Goal: Information Seeking & Learning: Learn about a topic

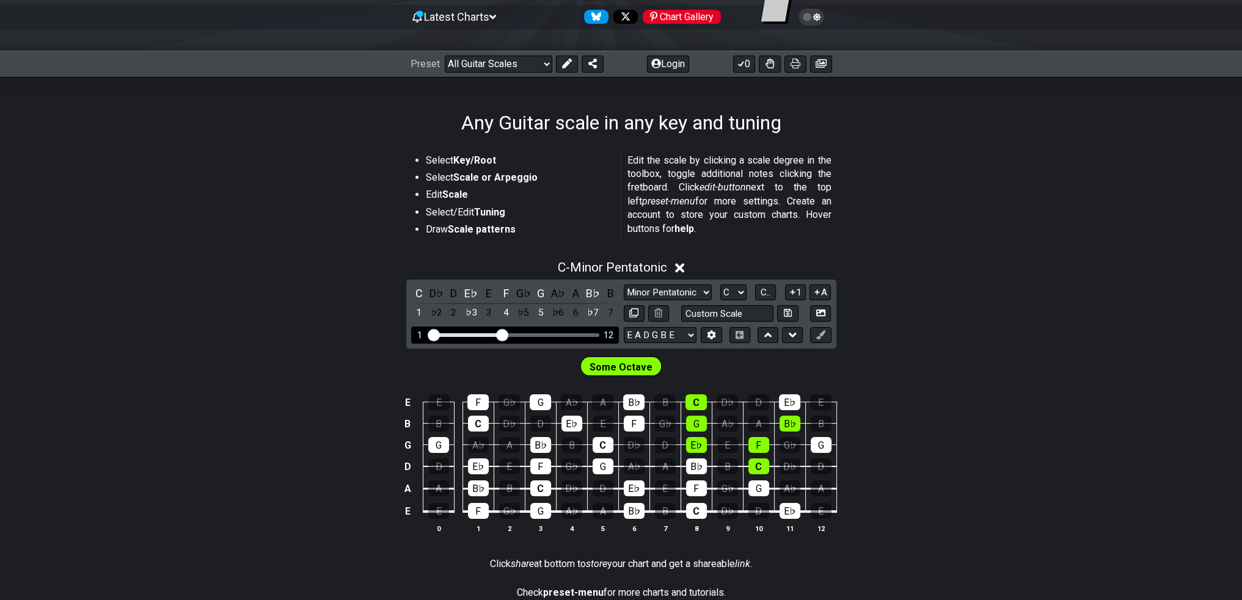
scroll to position [122, 0]
drag, startPoint x: 498, startPoint y: 333, endPoint x: 597, endPoint y: 310, distance: 102.2
click at [511, 334] on input "Visible fret range" at bounding box center [514, 334] width 173 height 0
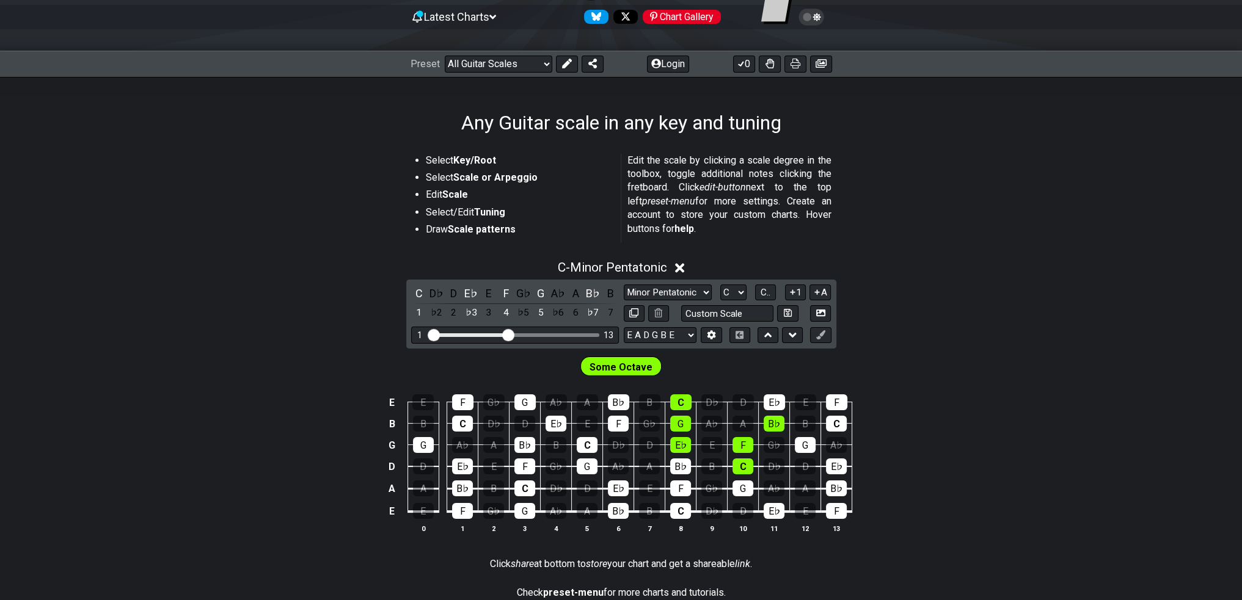
click at [677, 267] on div "C - Minor Pentatonic" at bounding box center [621, 264] width 1242 height 23
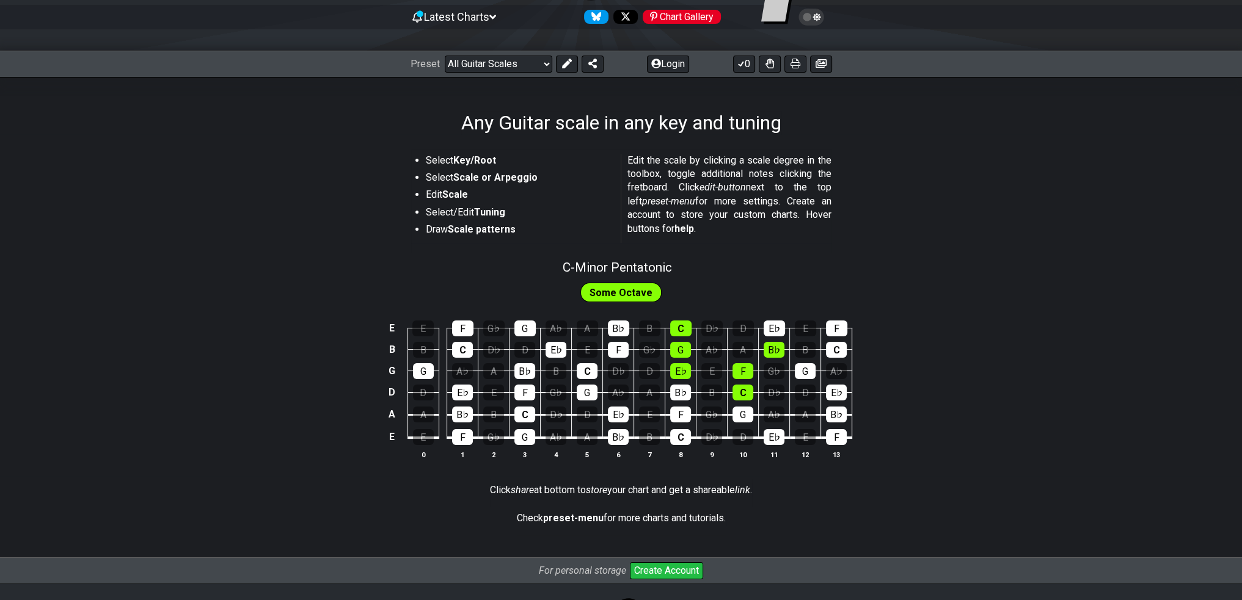
drag, startPoint x: 642, startPoint y: 268, endPoint x: 628, endPoint y: 277, distance: 16.8
click at [652, 268] on span "C - Minor Pentatonic" at bounding box center [616, 267] width 109 height 15
select select "C"
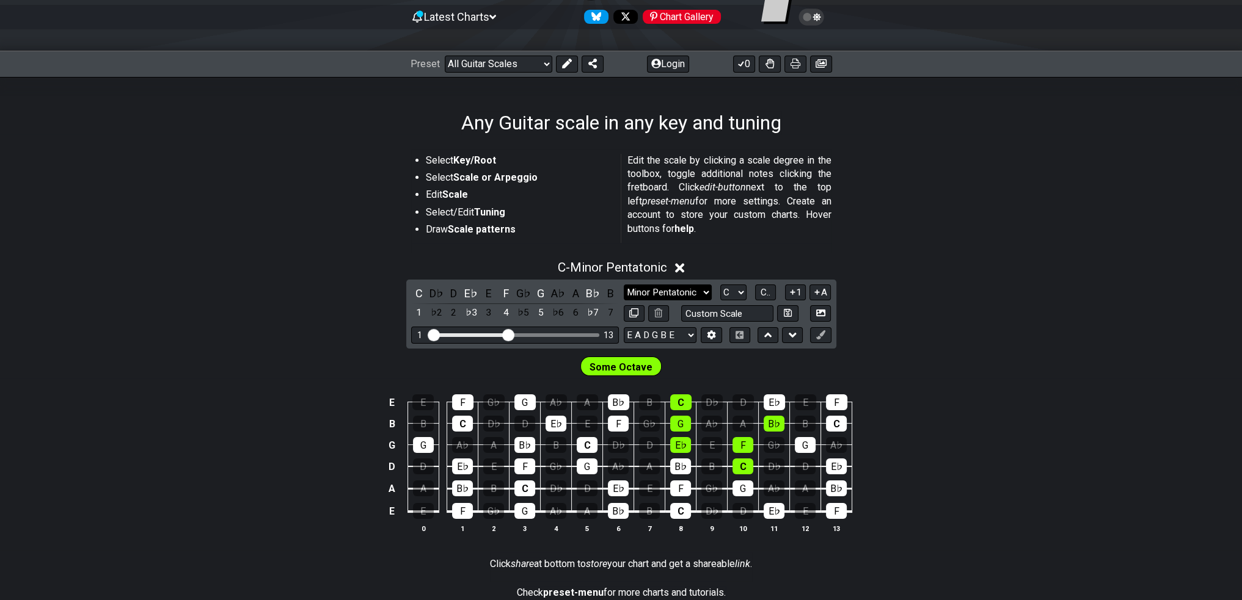
click at [688, 290] on select "Minor Pentatonic Root Minor Pentatonic Major Pentatonic Minor Blues Major Blues…" at bounding box center [668, 293] width 88 height 16
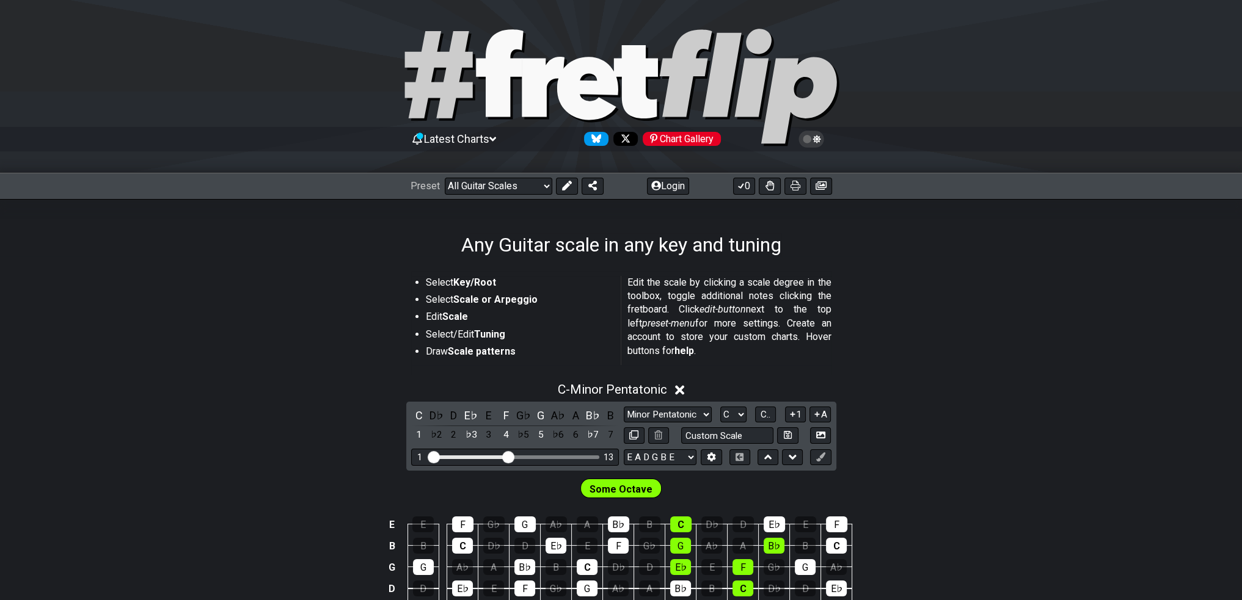
click at [692, 404] on div "C D♭ D E♭ E F G♭ G A♭ A B♭ B 1 ♭2 2 ♭3 3 4 ♭5 5 ♭6 6 ♭7 7 Minor Pentatonic Root…" at bounding box center [621, 436] width 430 height 69
click at [684, 412] on select "Minor Pentatonic Root Minor Pentatonic Major Pentatonic Minor Blues Major Blues…" at bounding box center [668, 415] width 88 height 16
select select "Major"
click at [624, 407] on select "Minor Pentatonic Root Minor Pentatonic Major Pentatonic Minor Blues Major Blues…" at bounding box center [668, 415] width 88 height 16
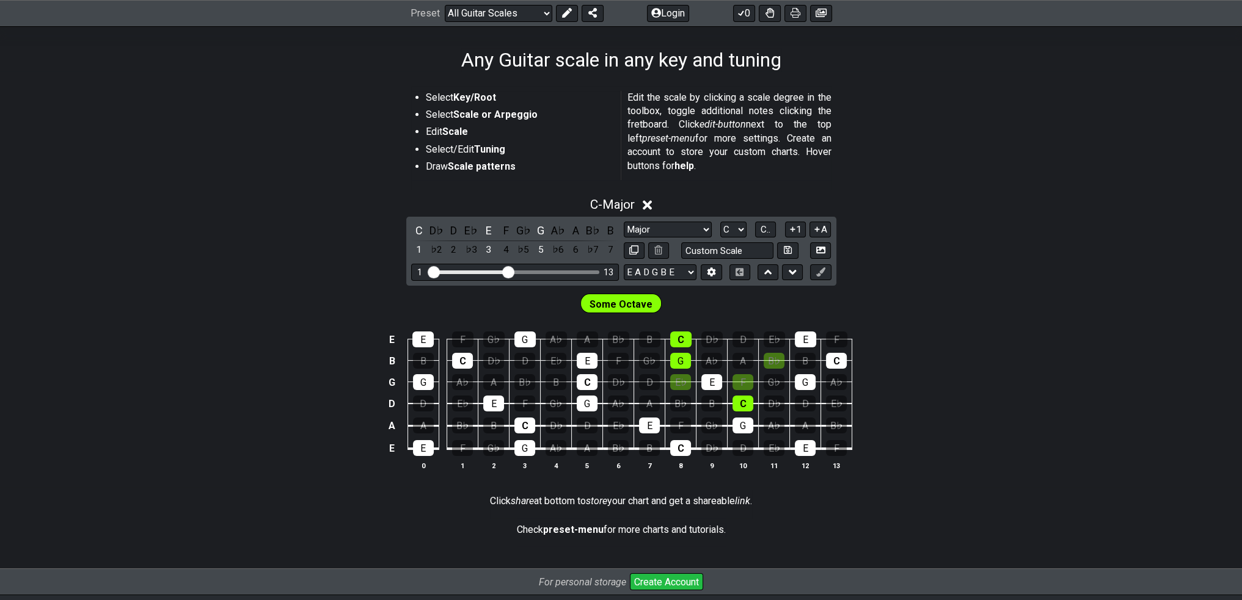
scroll to position [244, 0]
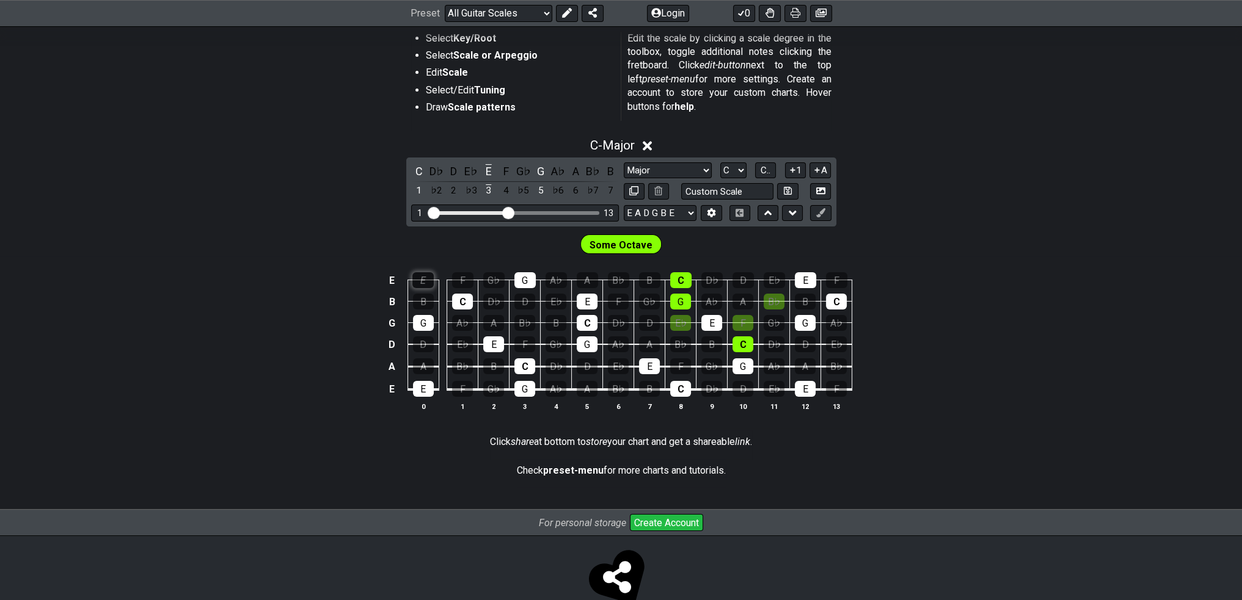
click at [421, 278] on div "E" at bounding box center [422, 280] width 21 height 16
click at [422, 318] on div "G" at bounding box center [423, 323] width 21 height 16
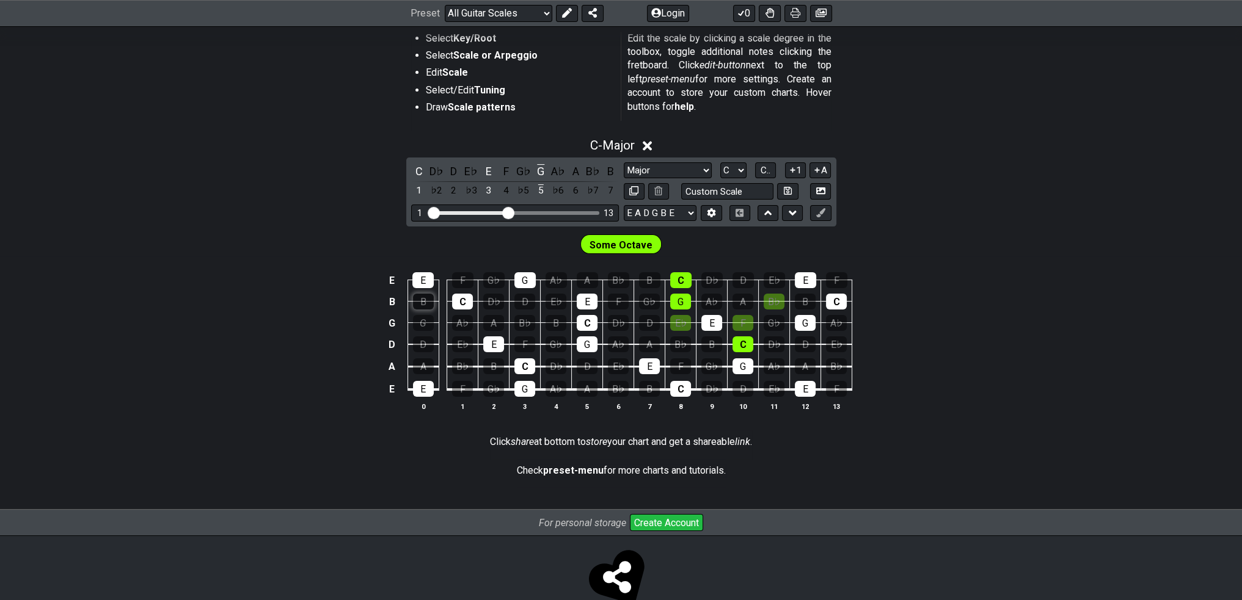
click at [423, 305] on div "B" at bounding box center [423, 302] width 21 height 16
click at [423, 318] on div "G" at bounding box center [423, 323] width 21 height 16
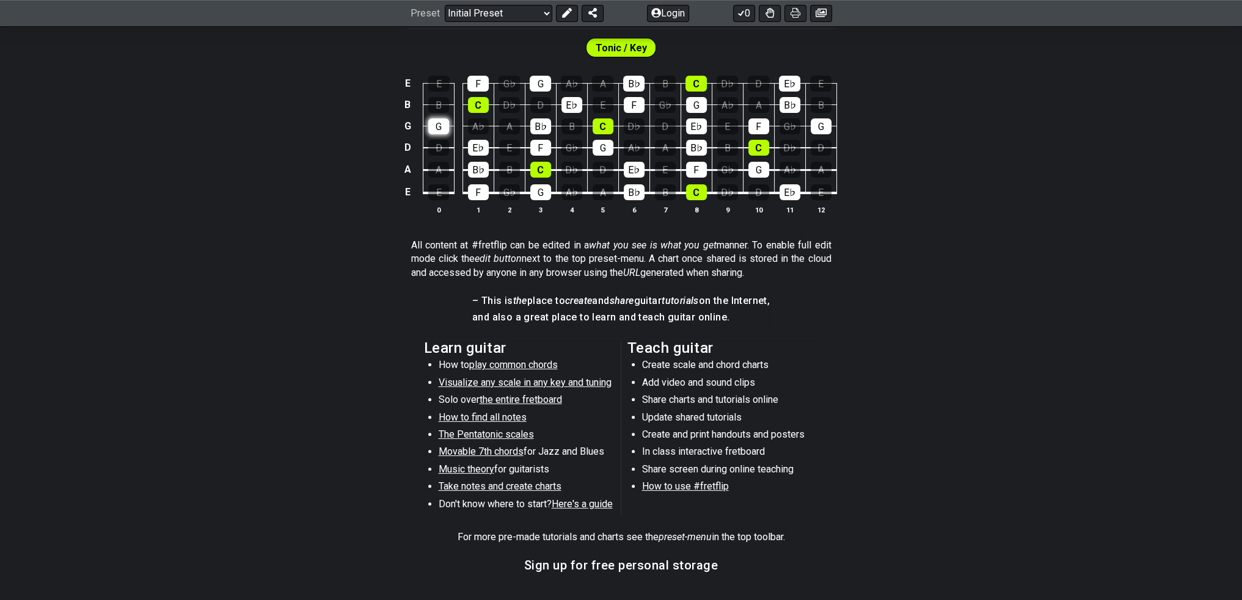
scroll to position [187, 0]
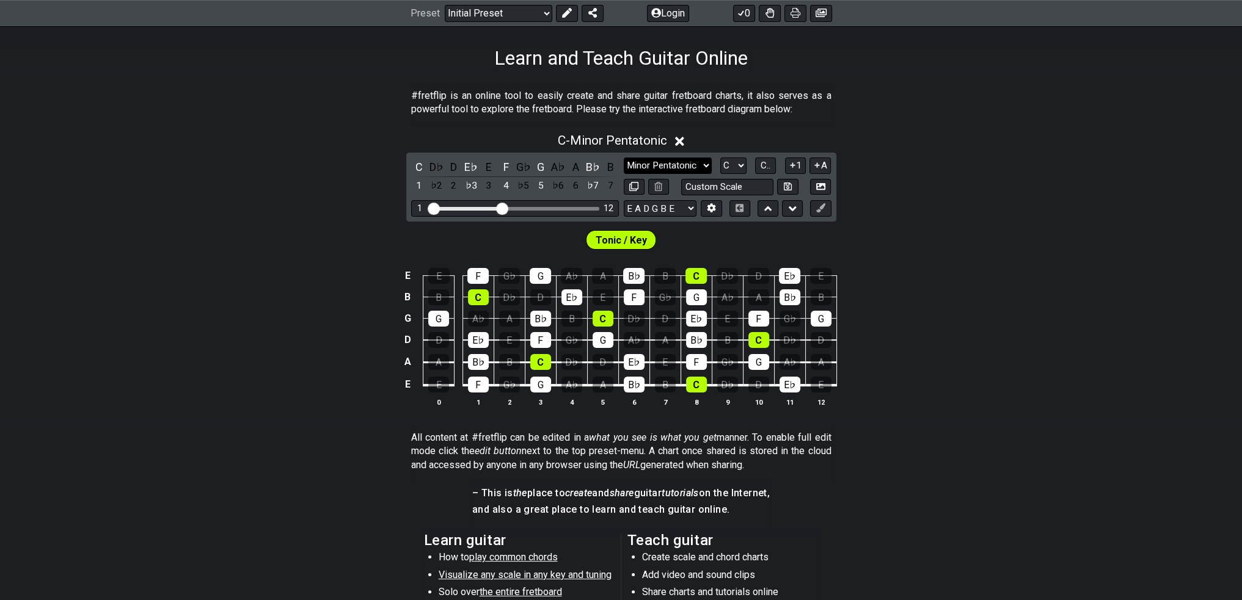
click at [671, 162] on select "Minor Pentatonic Click to edit Minor Pentatonic Major Pentatonic Minor Blues Ma…" at bounding box center [668, 166] width 88 height 16
select select "Major / [PERSON_NAME]"
click at [624, 158] on select "Minor Pentatonic Click to edit Minor Pentatonic Major Pentatonic Minor Blues Ma…" at bounding box center [668, 166] width 88 height 16
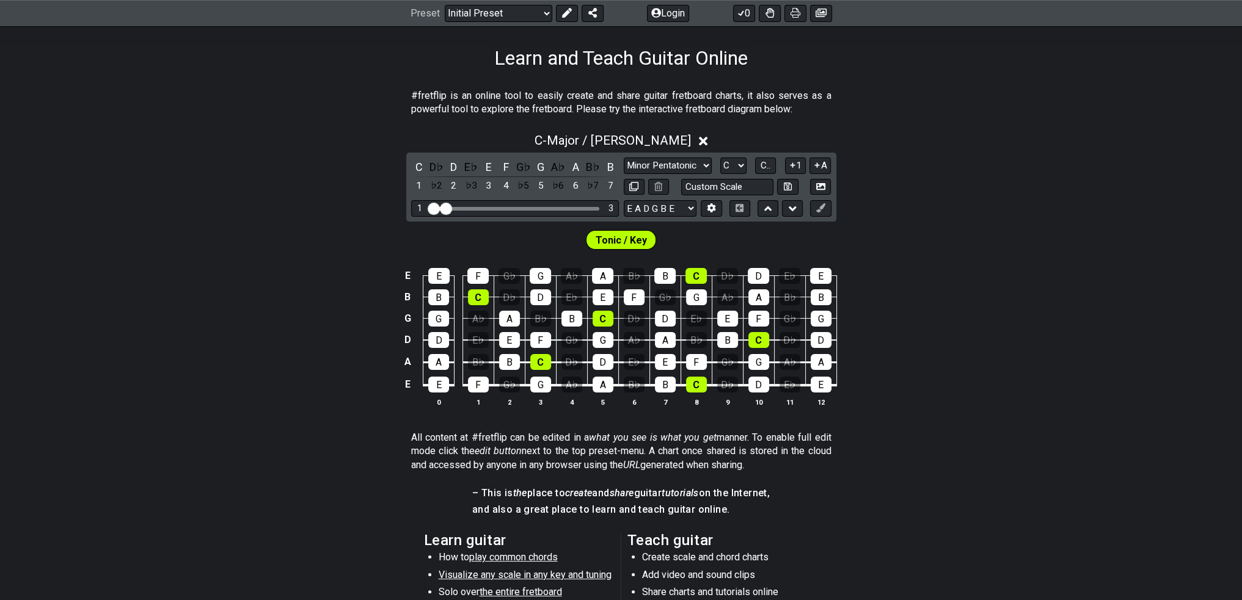
drag, startPoint x: 506, startPoint y: 208, endPoint x: 445, endPoint y: 205, distance: 60.5
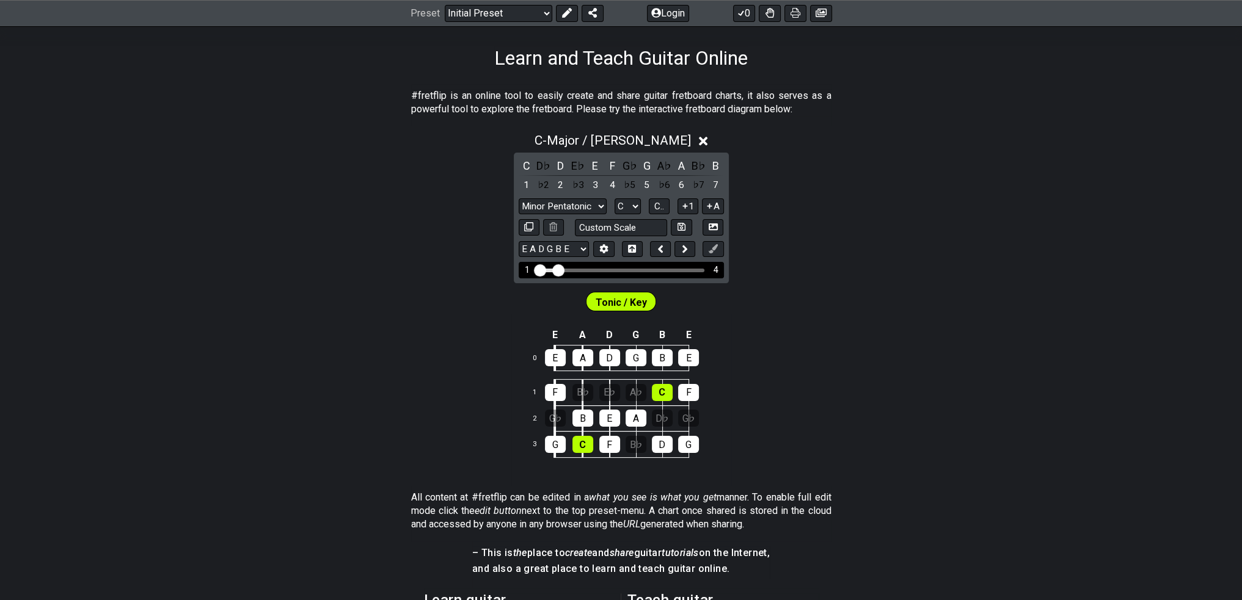
drag, startPoint x: 551, startPoint y: 268, endPoint x: 558, endPoint y: 266, distance: 7.6
click at [558, 269] on input "Visible fret range" at bounding box center [620, 269] width 173 height 0
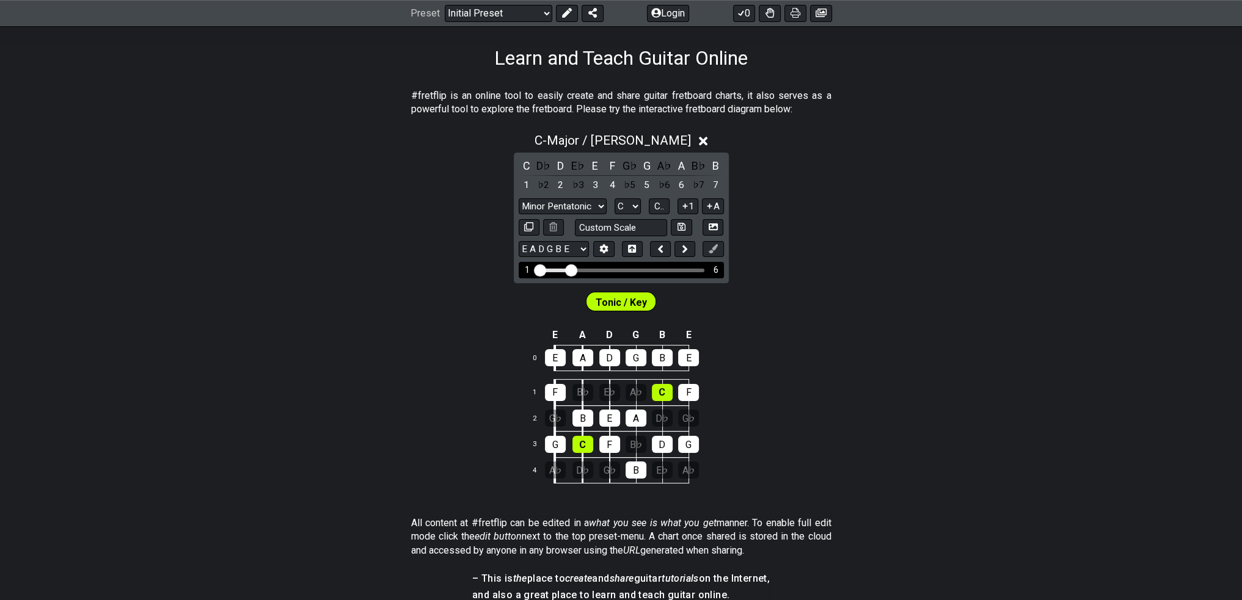
drag, startPoint x: 558, startPoint y: 266, endPoint x: 570, endPoint y: 269, distance: 12.5
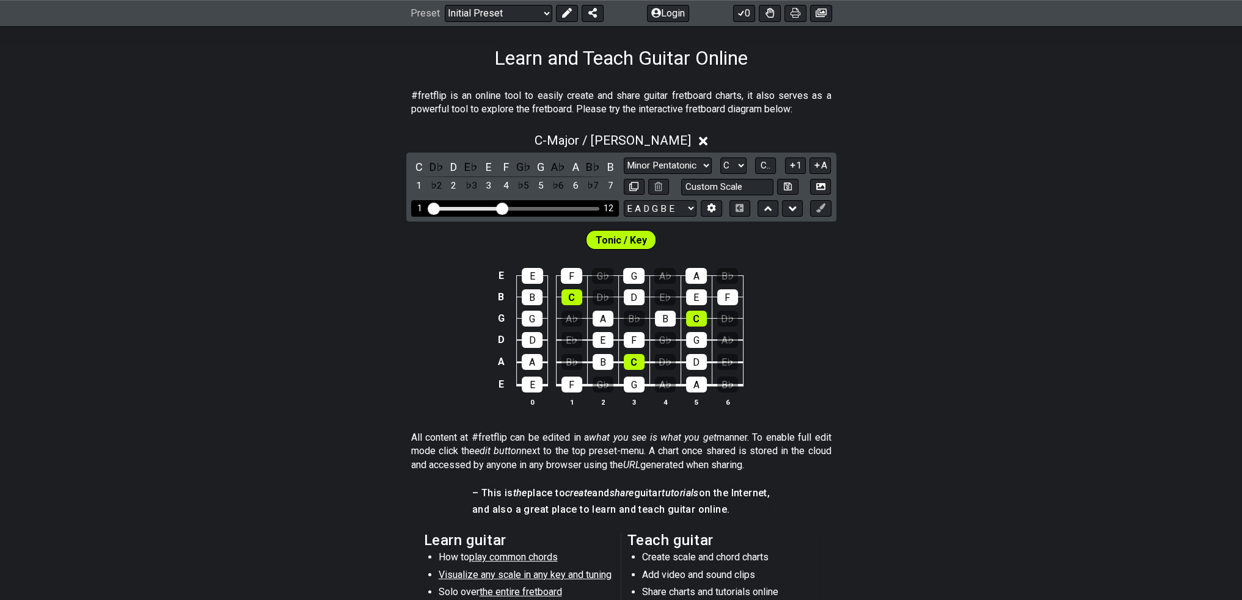
drag, startPoint x: 460, startPoint y: 206, endPoint x: 503, endPoint y: 215, distance: 43.1
click at [503, 208] on input "Visible fret range" at bounding box center [514, 208] width 173 height 0
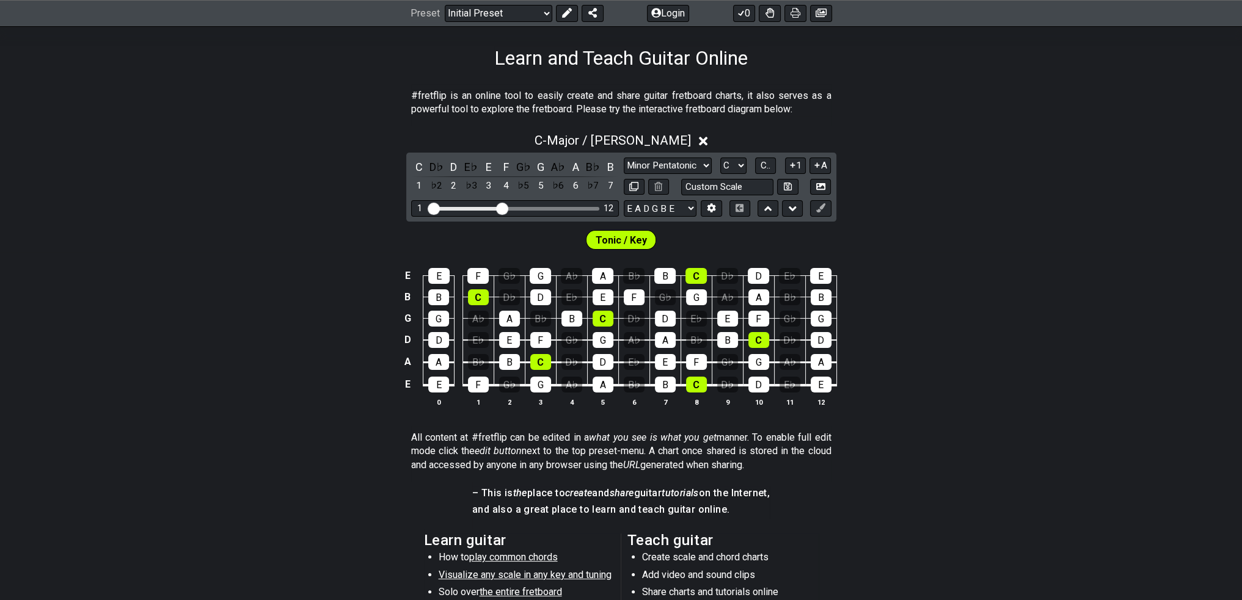
click at [635, 244] on span "Tonic / Key" at bounding box center [620, 240] width 51 height 18
click at [613, 239] on span "Tonic / Key" at bounding box center [620, 240] width 51 height 18
click at [665, 209] on select "E A D G B E E A D G B E E A D G B E B E A D F♯ B A D G C E A D A D G B E E♭ A♭ …" at bounding box center [660, 208] width 73 height 16
select select "E A D G"
click at [624, 200] on select "E A D G B E E A D G B E E A D G B E B E A D F♯ B A D G C E A D A D G B E E♭ A♭ …" at bounding box center [660, 208] width 73 height 16
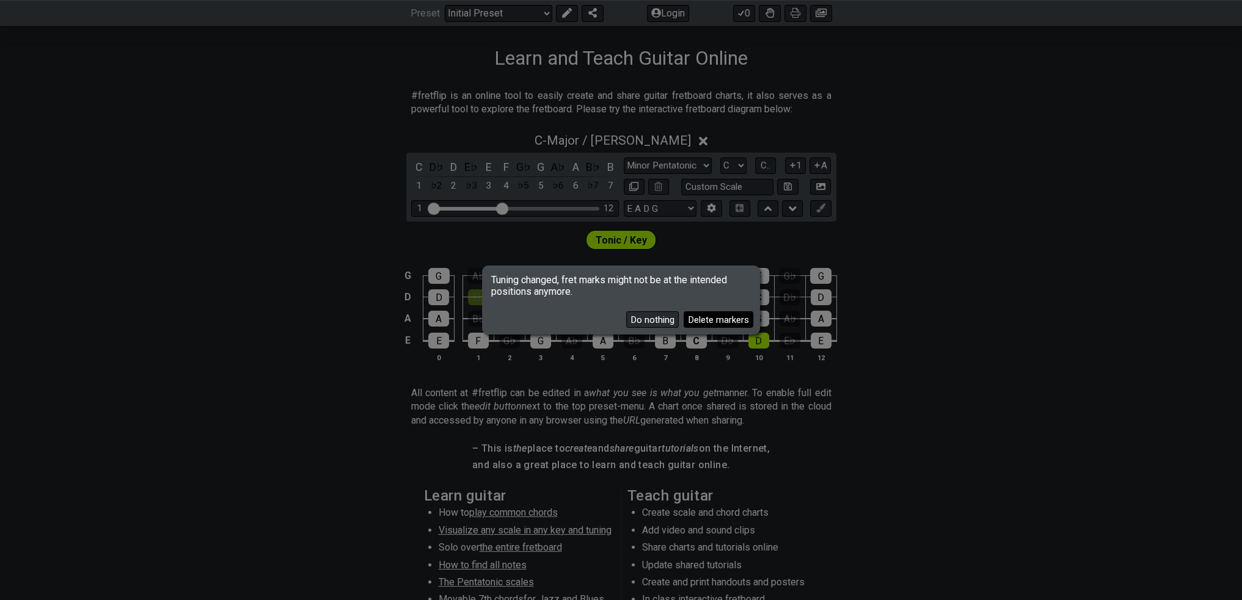
click at [725, 327] on button "Delete markers" at bounding box center [718, 319] width 70 height 16
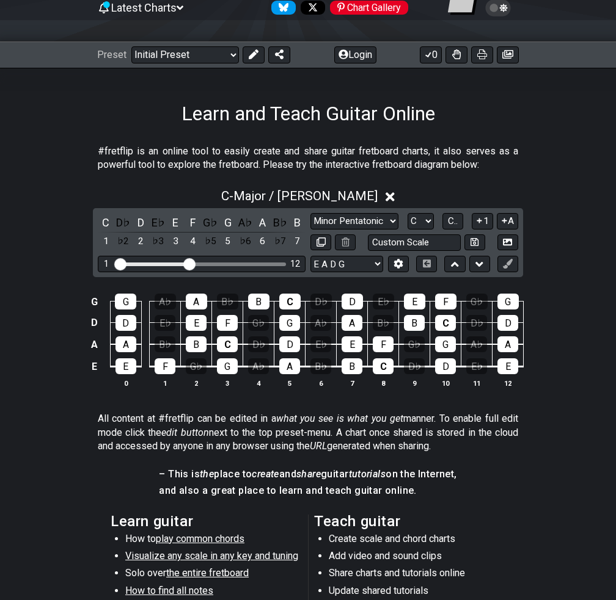
scroll to position [244, 0]
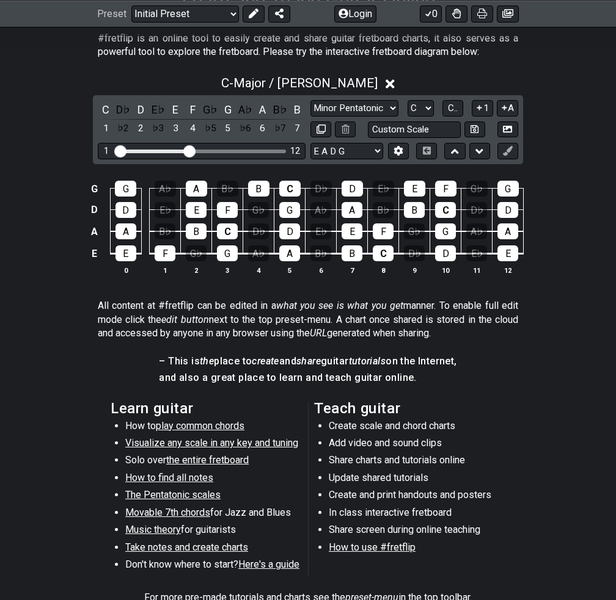
click at [616, 321] on html "Latest Charts Chart Gallery The Internet Guitar fretboard tool - view and edit …" at bounding box center [308, 272] width 616 height 1033
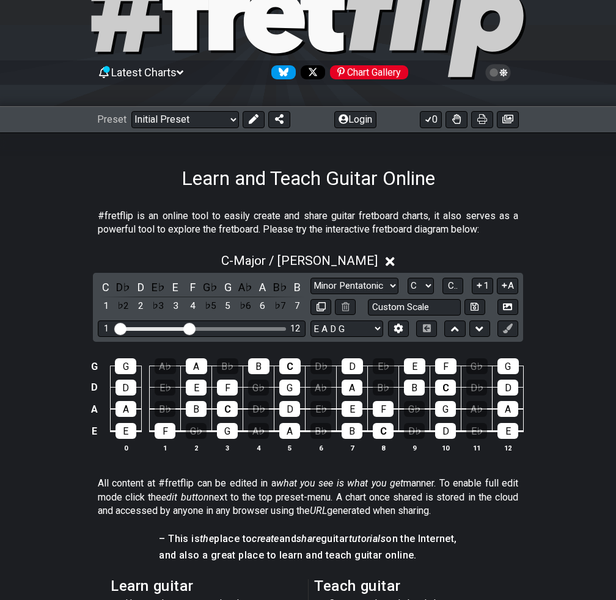
scroll to position [0, 0]
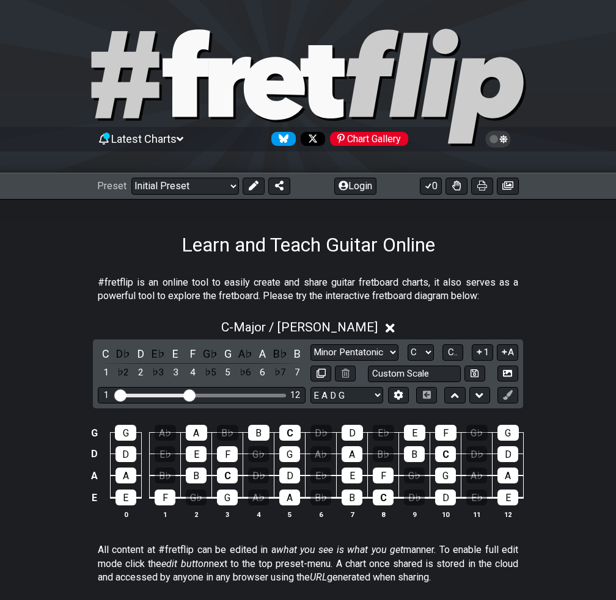
drag, startPoint x: 515, startPoint y: 78, endPoint x: 289, endPoint y: 76, distance: 225.4
click at [289, 76] on g at bounding box center [308, 86] width 432 height 115
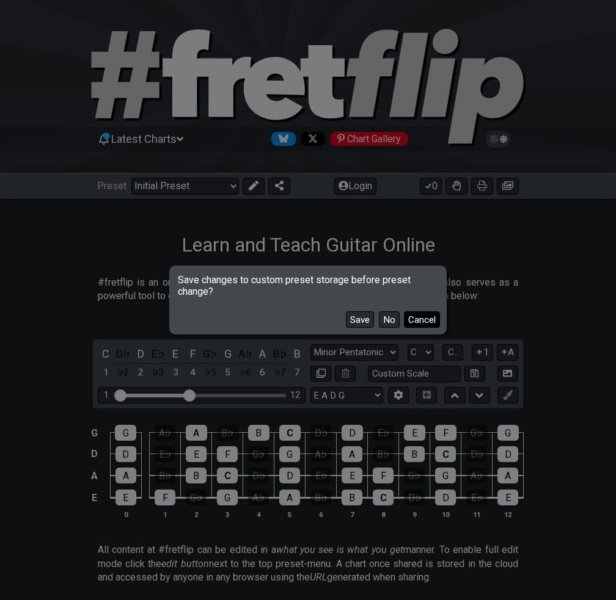
click at [419, 324] on button "Cancel" at bounding box center [422, 319] width 36 height 16
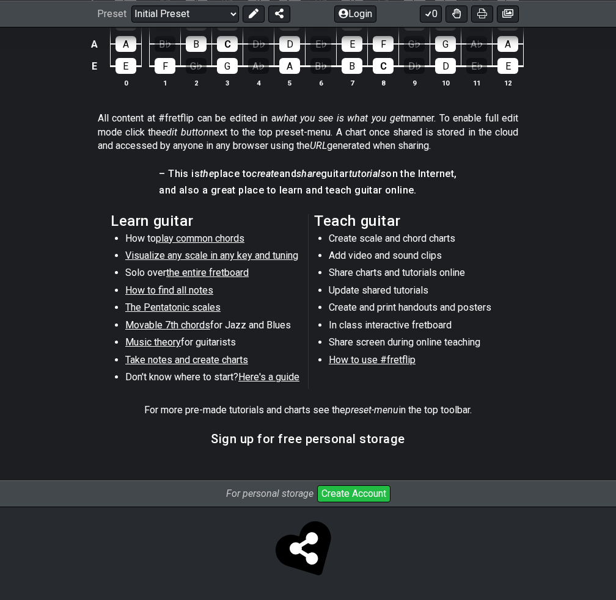
scroll to position [432, 0]
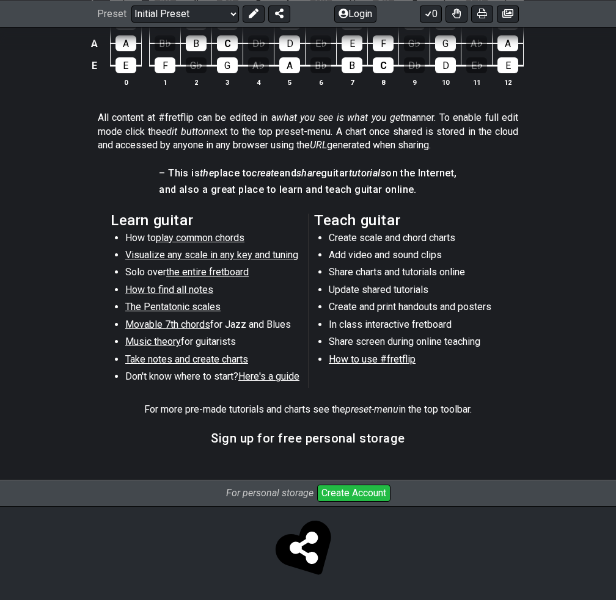
click at [169, 341] on span "Music theory" at bounding box center [153, 342] width 56 height 12
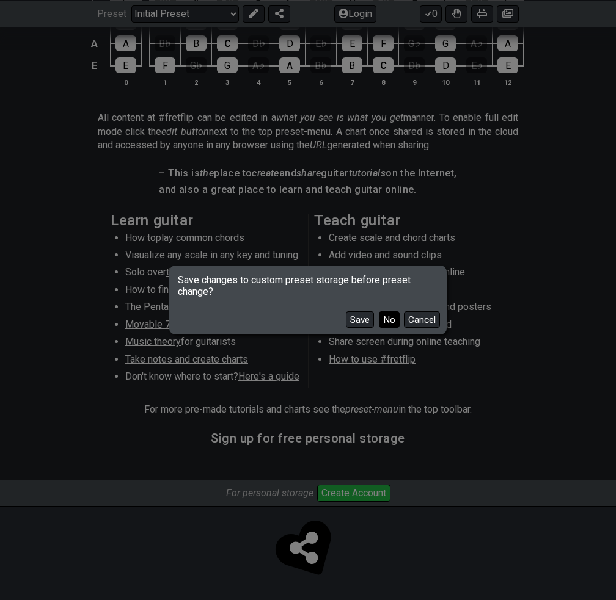
click at [382, 321] on button "No" at bounding box center [389, 319] width 21 height 16
select select "/scale-degrees-and-intervals"
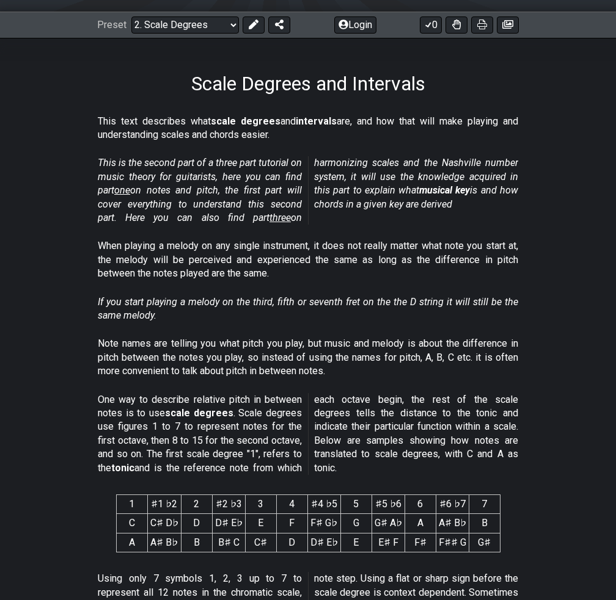
scroll to position [183, 0]
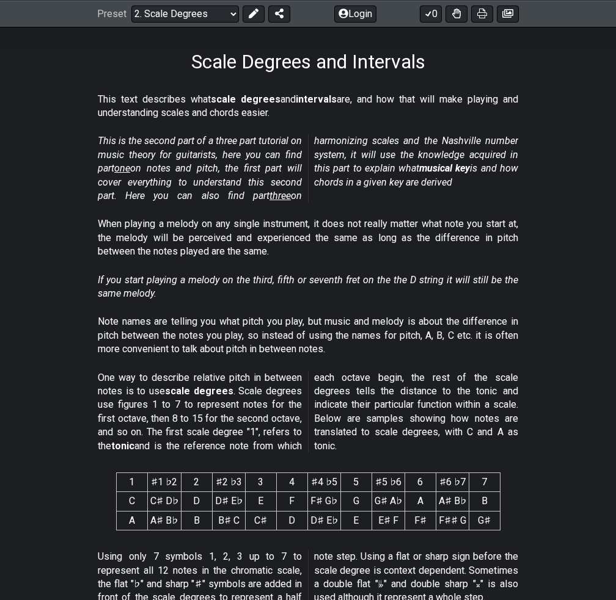
drag, startPoint x: 208, startPoint y: 213, endPoint x: 211, endPoint y: 228, distance: 15.7
click at [211, 228] on div "When playing a melody on any single instrument, it does not really matter what …" at bounding box center [308, 241] width 420 height 56
drag, startPoint x: 106, startPoint y: 275, endPoint x: 152, endPoint y: 297, distance: 51.4
click at [152, 297] on em "If you start playing a melody on the third, fifth or seventh fret on the the D …" at bounding box center [308, 286] width 420 height 25
drag, startPoint x: 152, startPoint y: 298, endPoint x: 79, endPoint y: 261, distance: 82.2
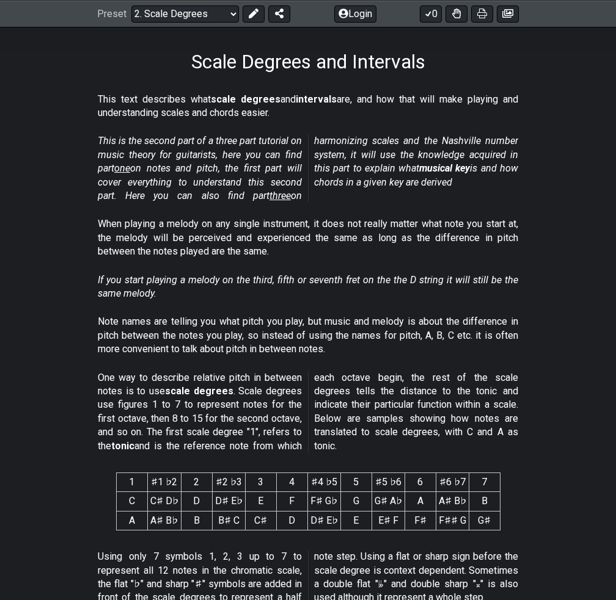
drag, startPoint x: 134, startPoint y: 311, endPoint x: 283, endPoint y: 312, distance: 149.0
click at [286, 311] on div "Note names are telling you what pitch you play, but music and melody is about t…" at bounding box center [308, 338] width 420 height 56
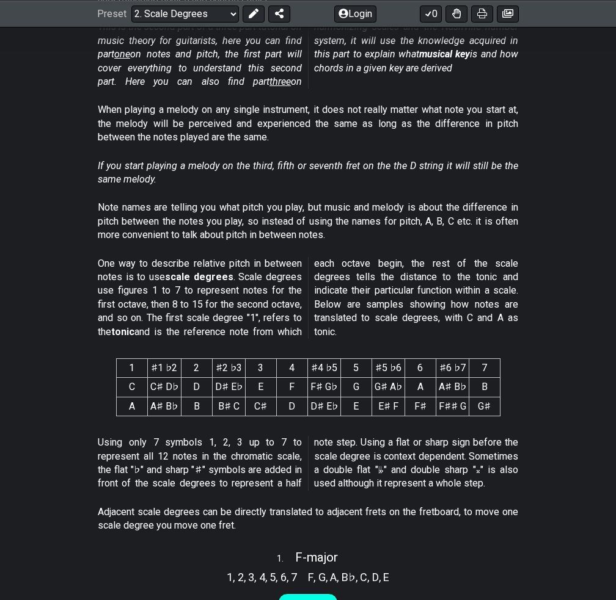
scroll to position [305, 0]
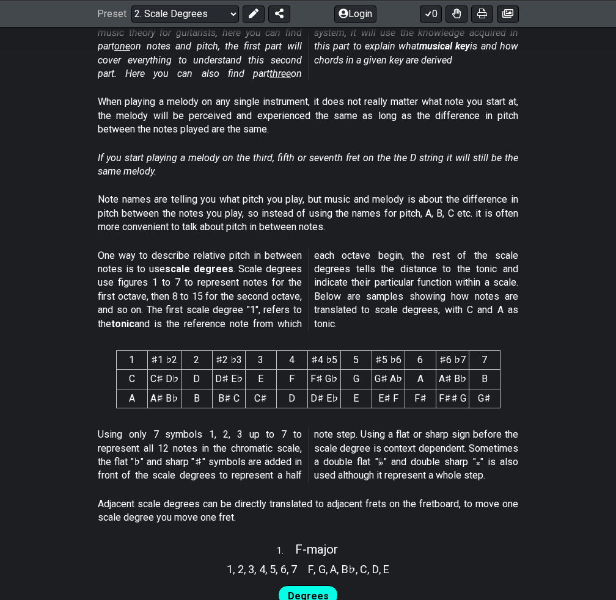
drag, startPoint x: 318, startPoint y: 269, endPoint x: 338, endPoint y: 269, distance: 20.2
click at [338, 269] on p "One way to describe relative pitch in between notes is to use scale degrees . S…" at bounding box center [308, 290] width 420 height 82
drag, startPoint x: 208, startPoint y: 246, endPoint x: 270, endPoint y: 254, distance: 62.2
click at [270, 254] on div "One way to describe relative pitch in between notes is to use scale degrees . S…" at bounding box center [308, 292] width 420 height 96
drag, startPoint x: 213, startPoint y: 267, endPoint x: 207, endPoint y: 258, distance: 11.0
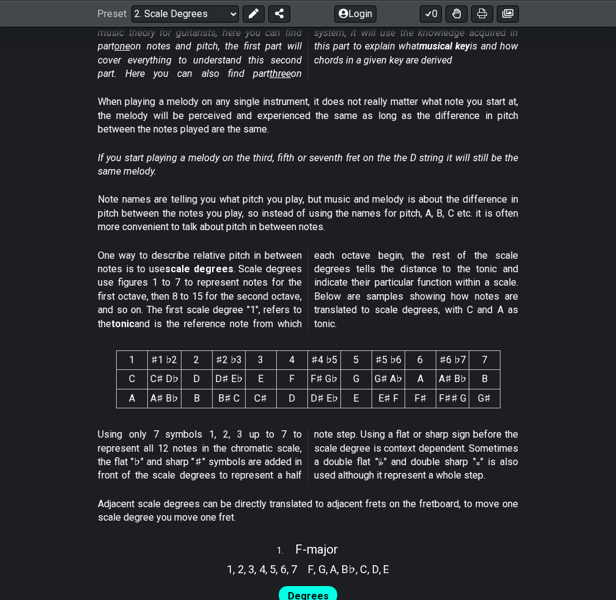
click at [214, 261] on p "One way to describe relative pitch in between notes is to use scale degrees . S…" at bounding box center [308, 290] width 420 height 82
drag, startPoint x: 193, startPoint y: 252, endPoint x: 281, endPoint y: 290, distance: 96.0
click at [252, 294] on p "One way to describe relative pitch in between notes is to use scale degrees . S…" at bounding box center [308, 290] width 420 height 82
drag, startPoint x: 259, startPoint y: 233, endPoint x: 266, endPoint y: 255, distance: 23.0
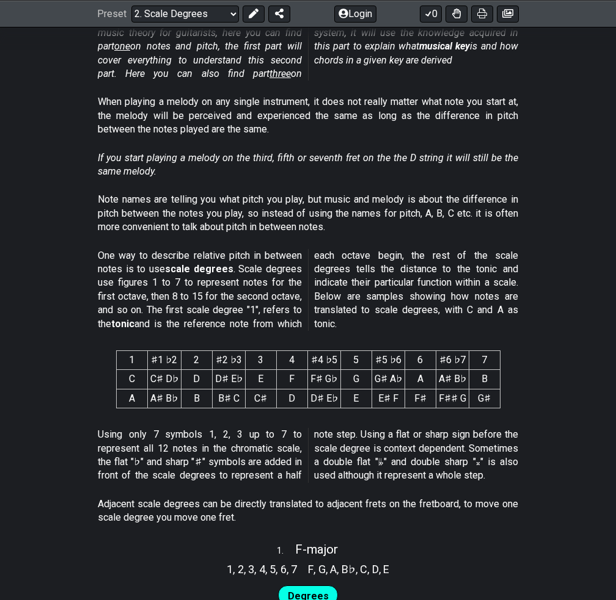
drag, startPoint x: 319, startPoint y: 212, endPoint x: 349, endPoint y: 246, distance: 45.8
click at [326, 234] on div "Note names are telling you what pitch you play, but music and melody is about t…" at bounding box center [308, 216] width 420 height 56
drag, startPoint x: 330, startPoint y: 245, endPoint x: 319, endPoint y: 246, distance: 11.6
click at [330, 250] on div "One way to describe relative pitch in between notes is to use scale degrees . S…" at bounding box center [308, 292] width 420 height 96
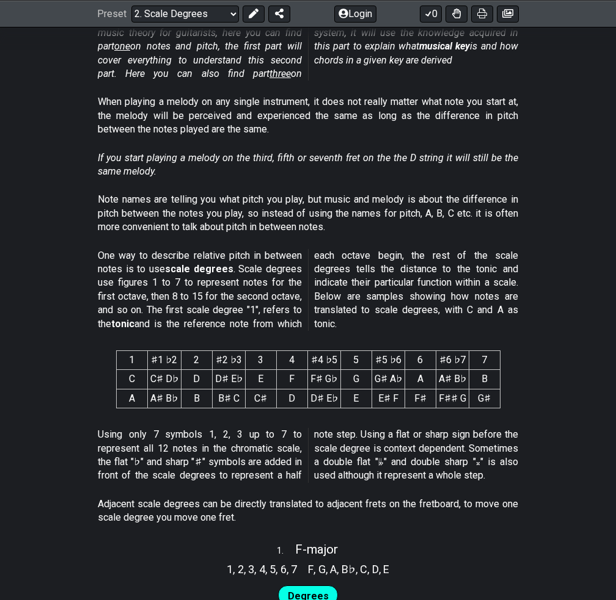
drag, startPoint x: 312, startPoint y: 244, endPoint x: 327, endPoint y: 280, distance: 39.7
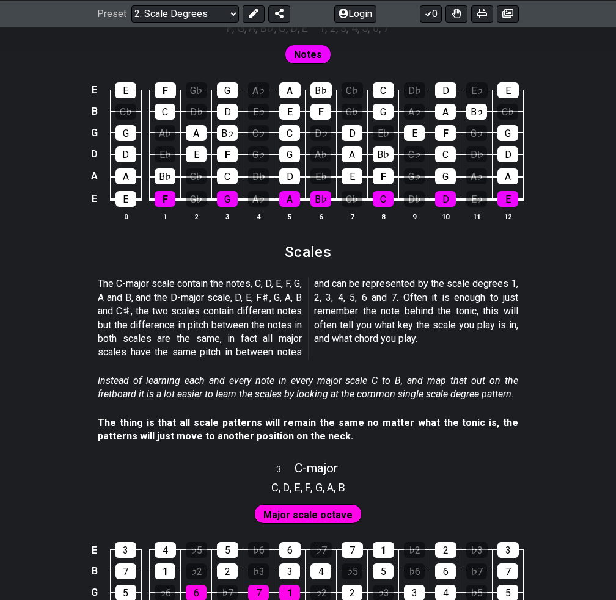
scroll to position [1160, 0]
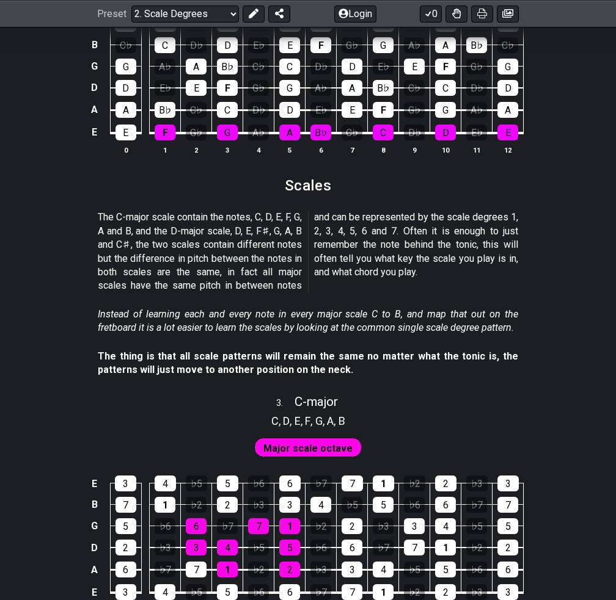
drag, startPoint x: 92, startPoint y: 219, endPoint x: 225, endPoint y: 228, distance: 133.4
click at [224, 229] on section "The C-major scale contain the notes, C, D, E, F, G, A and B, and the D-major sc…" at bounding box center [308, 254] width 616 height 96
drag, startPoint x: 389, startPoint y: 258, endPoint x: 140, endPoint y: 253, distance: 248.6
click at [140, 253] on p "The C-major scale contain the notes, C, D, E, F, G, A and B, and the D-major sc…" at bounding box center [308, 252] width 420 height 82
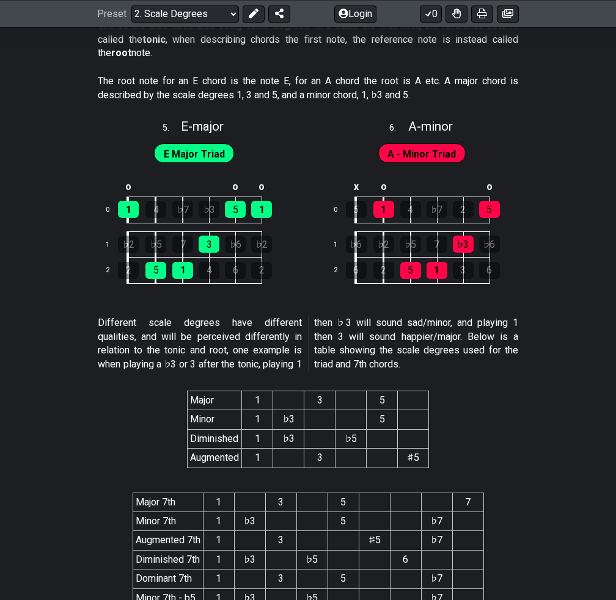
scroll to position [1954, 0]
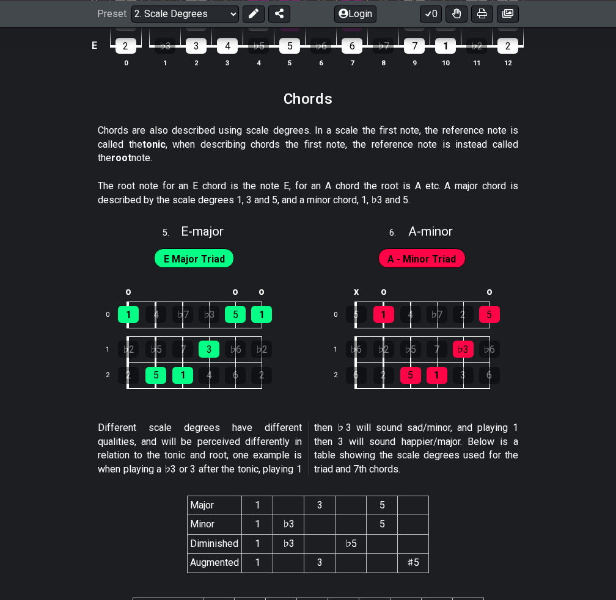
drag, startPoint x: 66, startPoint y: 127, endPoint x: 103, endPoint y: 148, distance: 42.9
click at [103, 148] on section "Chords are also described using scale degrees. In a scale the first note, the r…" at bounding box center [308, 147] width 616 height 56
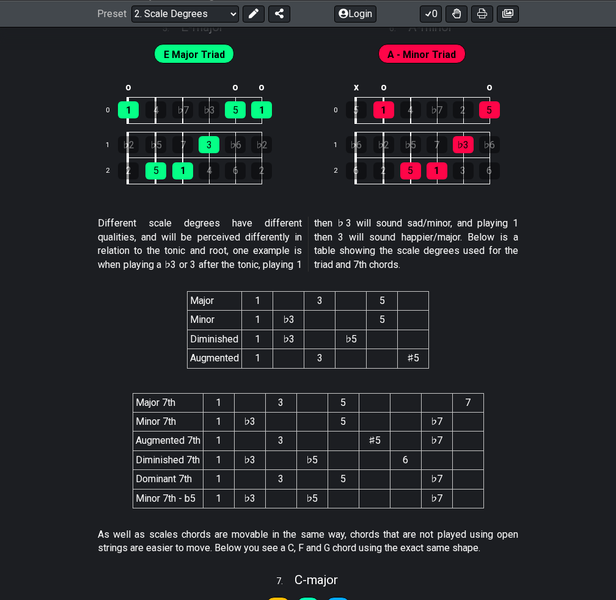
scroll to position [2137, 0]
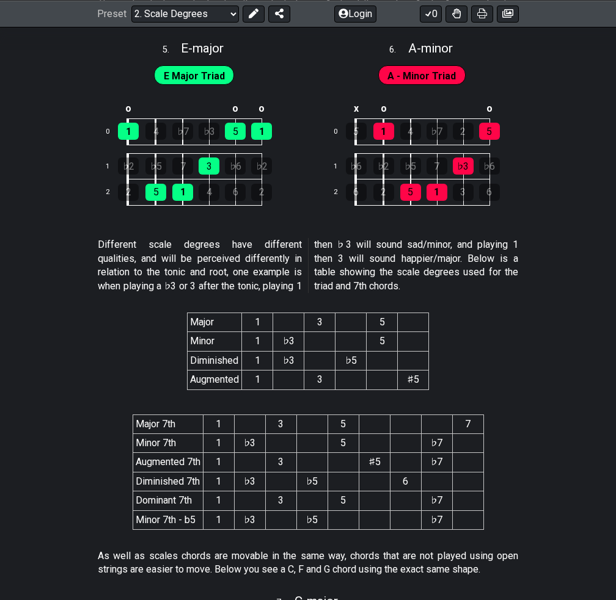
drag, startPoint x: 92, startPoint y: 236, endPoint x: 144, endPoint y: 231, distance: 51.5
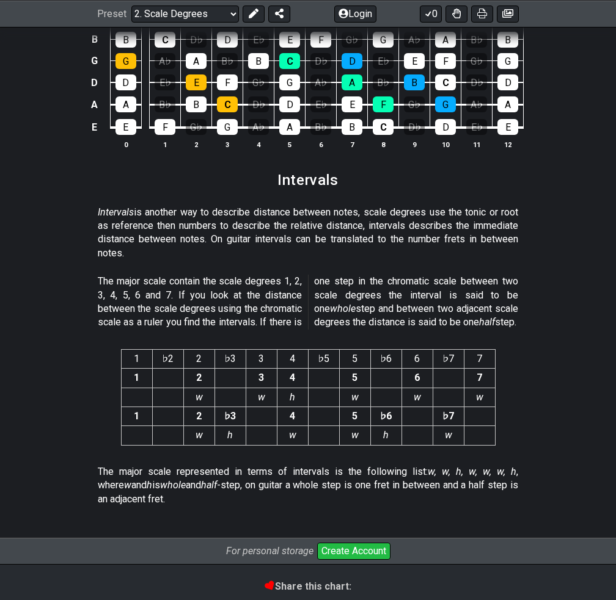
scroll to position [3132, 0]
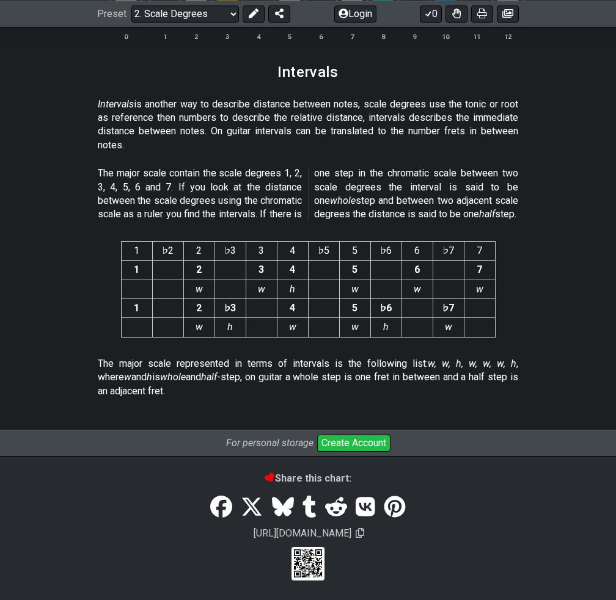
drag, startPoint x: 173, startPoint y: 81, endPoint x: 158, endPoint y: 85, distance: 16.0
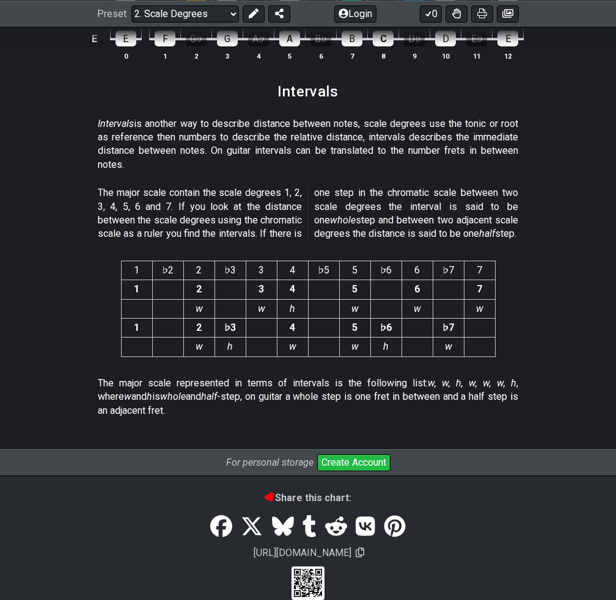
scroll to position [3071, 0]
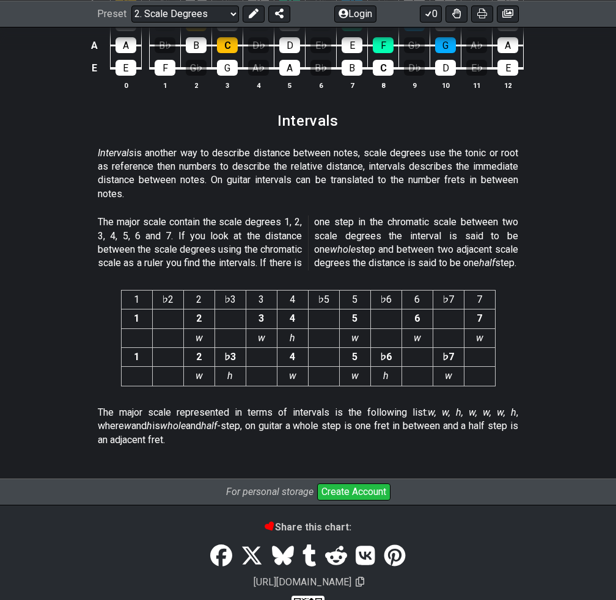
drag, startPoint x: 141, startPoint y: 117, endPoint x: 132, endPoint y: 153, distance: 37.8
